Goal: Task Accomplishment & Management: Use online tool/utility

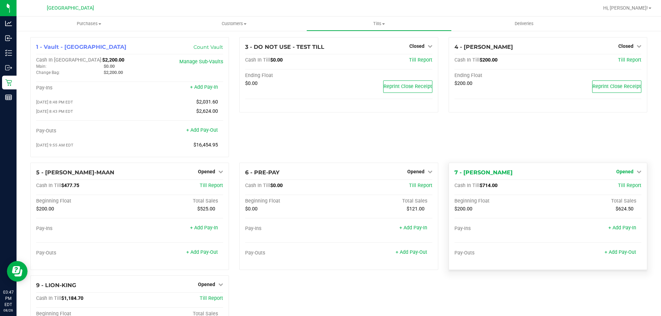
click at [626, 172] on span "Opened" at bounding box center [624, 172] width 17 height 6
click at [609, 188] on div "Close Till" at bounding box center [625, 186] width 51 height 9
click at [622, 188] on link "Close Till" at bounding box center [625, 186] width 19 height 6
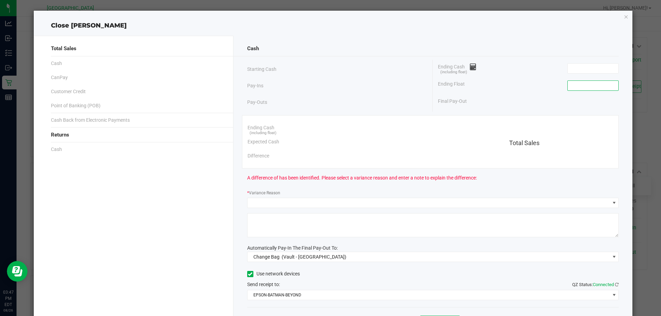
click at [579, 87] on input at bounding box center [593, 86] width 51 height 10
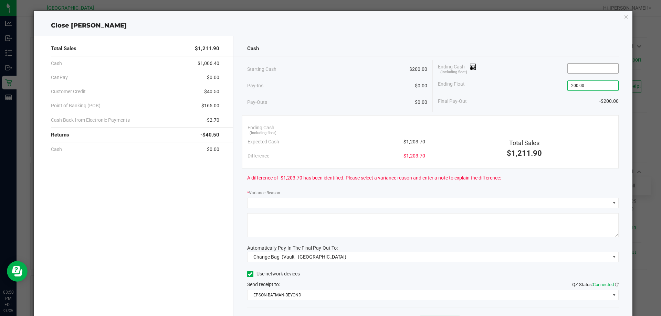
type input "$200.00"
click at [568, 70] on input at bounding box center [593, 69] width 51 height 10
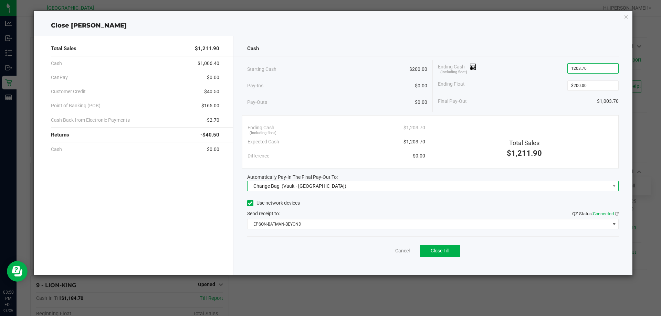
type input "$1,203.70"
click at [343, 188] on span "(Vault - [GEOGRAPHIC_DATA])" at bounding box center [314, 186] width 65 height 6
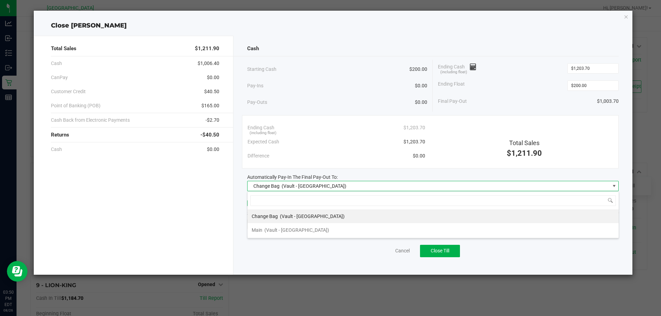
scroll to position [10, 371]
click at [312, 230] on span "(Vault - [GEOGRAPHIC_DATA])" at bounding box center [296, 231] width 65 height 6
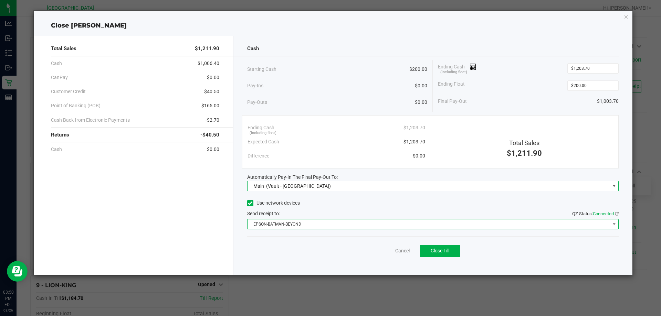
click at [299, 227] on span "EPSON-BATMAN-BEYOND" at bounding box center [429, 225] width 363 height 10
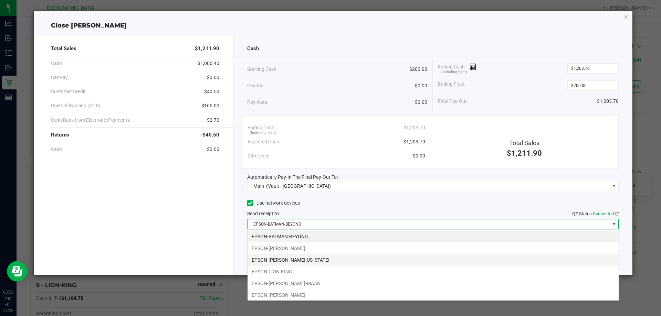
click at [302, 262] on li "EPSON-[PERSON_NAME][US_STATE]" at bounding box center [433, 260] width 371 height 12
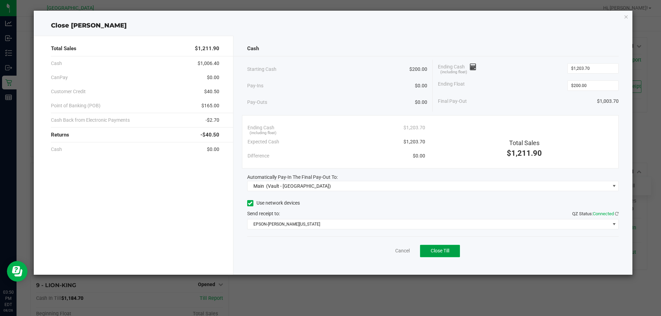
click at [442, 256] on button "Close Till" at bounding box center [440, 251] width 40 height 12
click at [389, 251] on link "Dismiss" at bounding box center [387, 251] width 17 height 7
